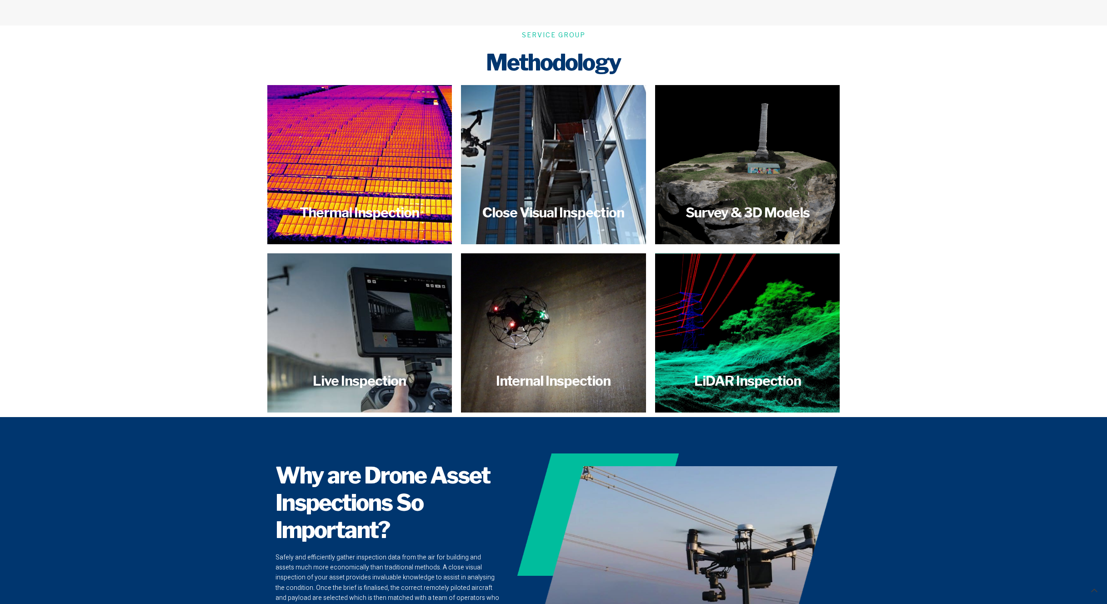
scroll to position [1762, 0]
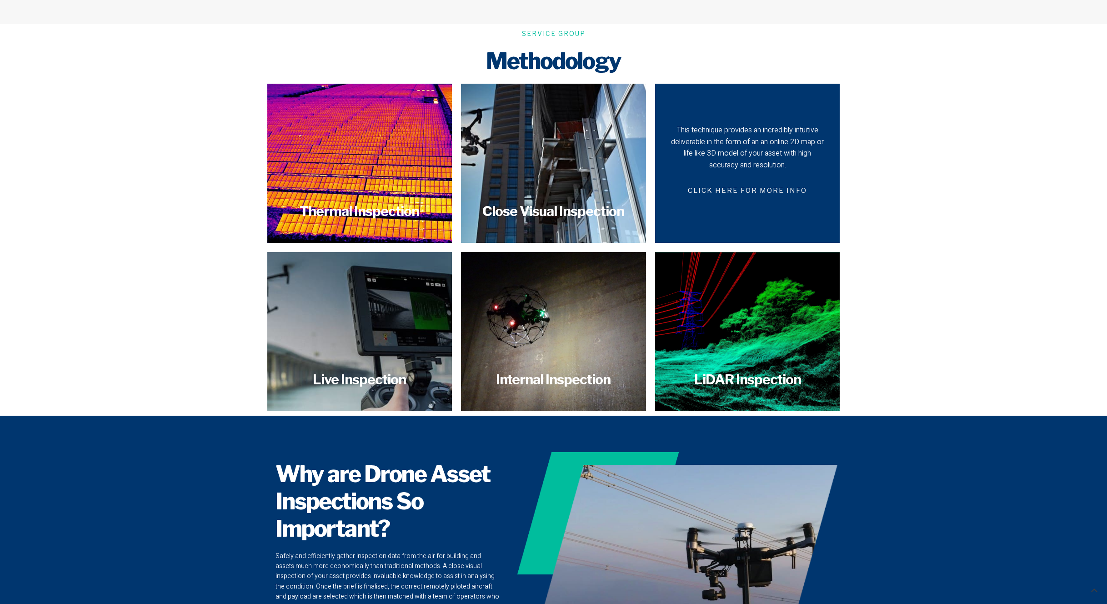
click at [764, 183] on span "CLICK HERE FOR MORE INFO" at bounding box center [747, 190] width 141 height 21
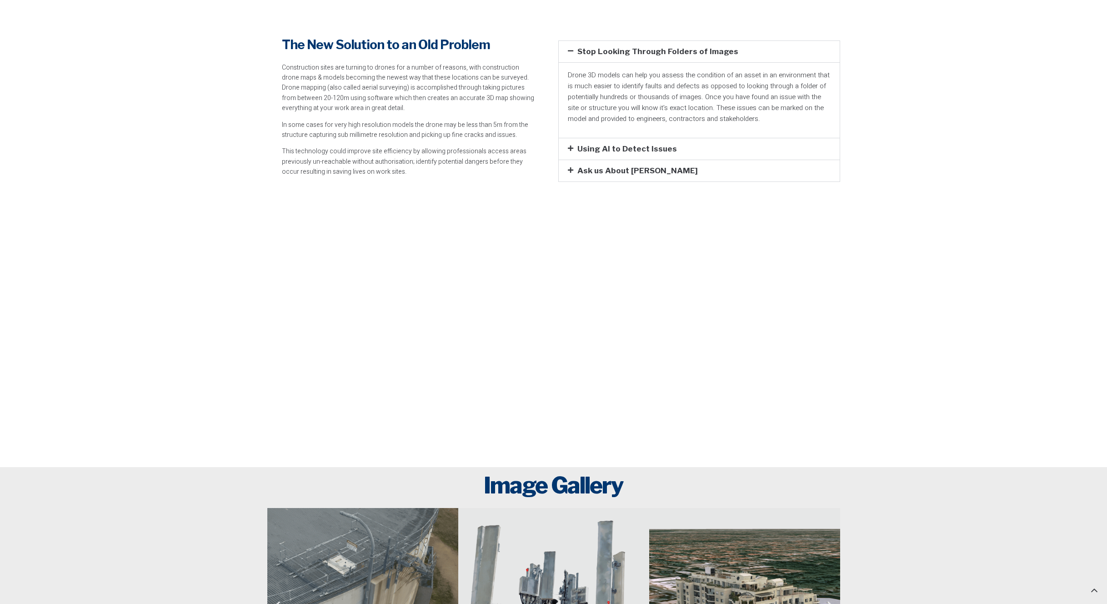
scroll to position [1503, 0]
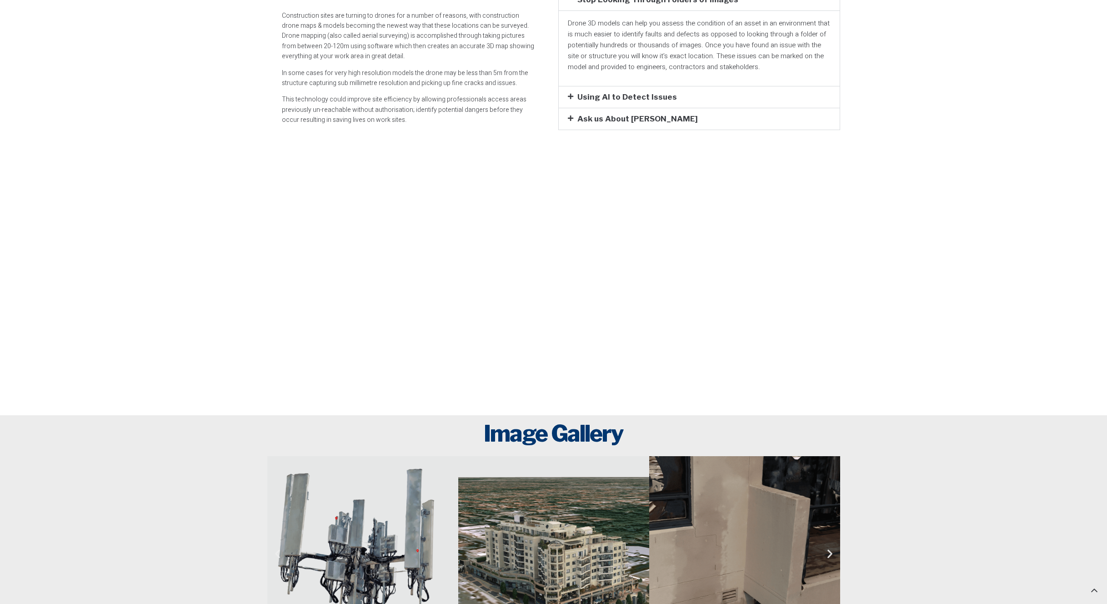
click at [569, 121] on div "Ask us About LiDAR" at bounding box center [699, 118] width 281 height 21
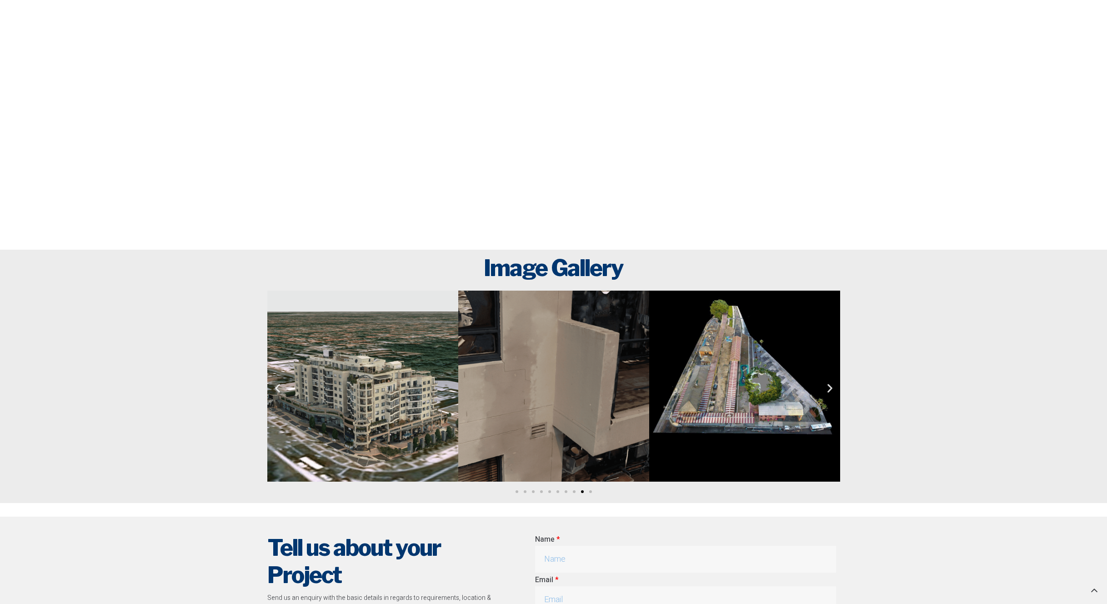
scroll to position [1355, 0]
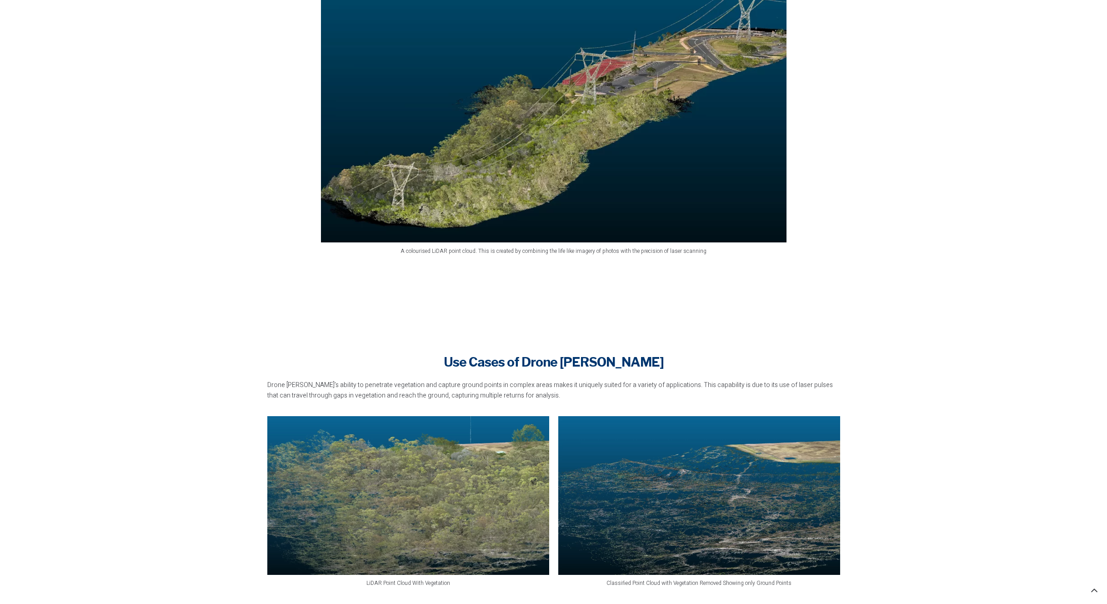
scroll to position [1140, 0]
